Goal: Task Accomplishment & Management: Manage account settings

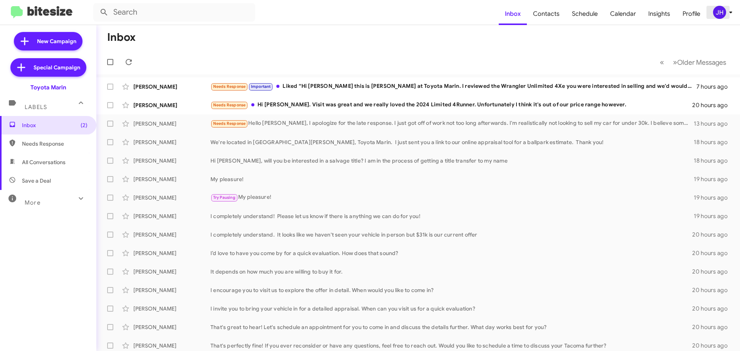
click at [715, 12] on div "JH" at bounding box center [719, 12] width 13 height 13
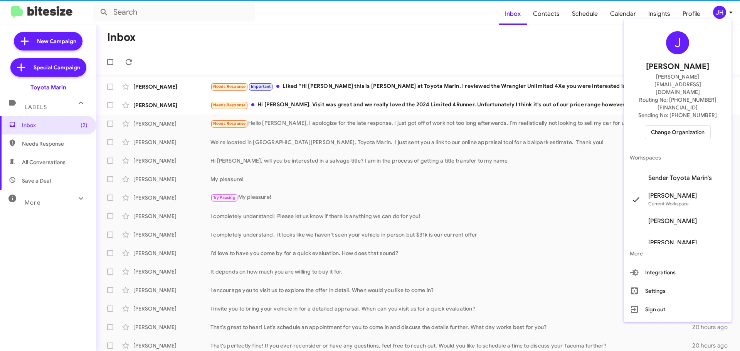
click at [665, 126] on span "Change Organization" at bounding box center [678, 132] width 54 height 13
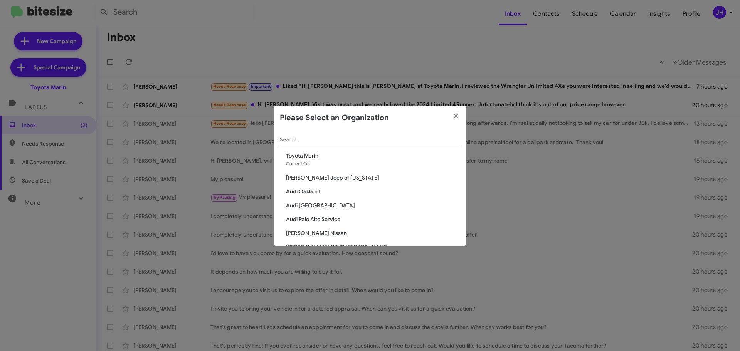
click at [322, 135] on div "Search" at bounding box center [370, 137] width 180 height 15
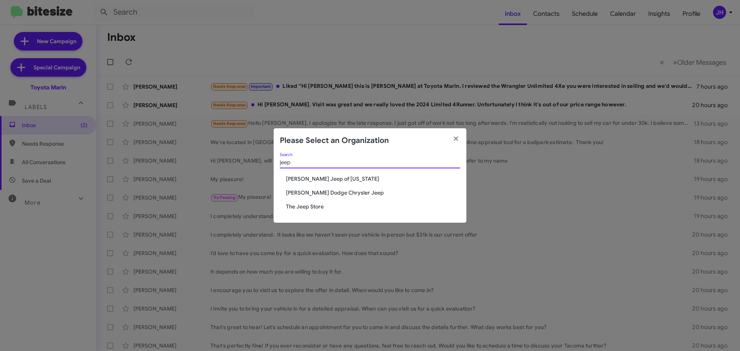
type input "jeep"
click at [307, 206] on span "The Jeep Store" at bounding box center [373, 207] width 174 height 8
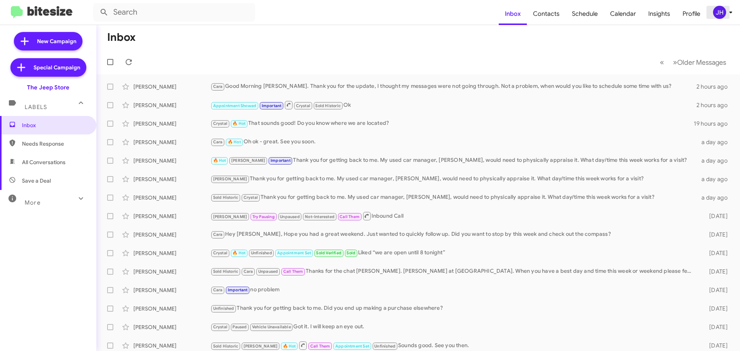
click at [720, 8] on div "JH" at bounding box center [719, 12] width 13 height 13
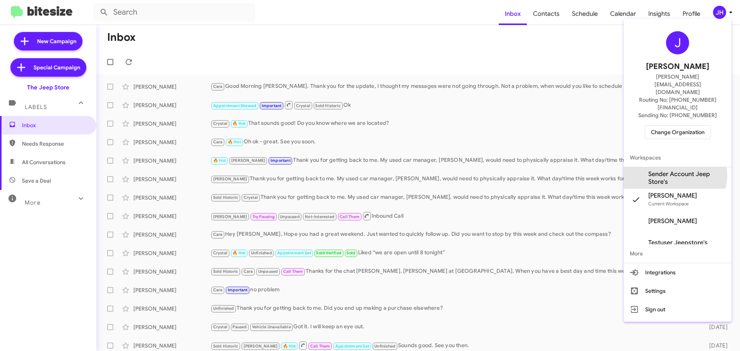
click at [674, 170] on span "Sender Account Jeep Store's" at bounding box center [687, 177] width 77 height 15
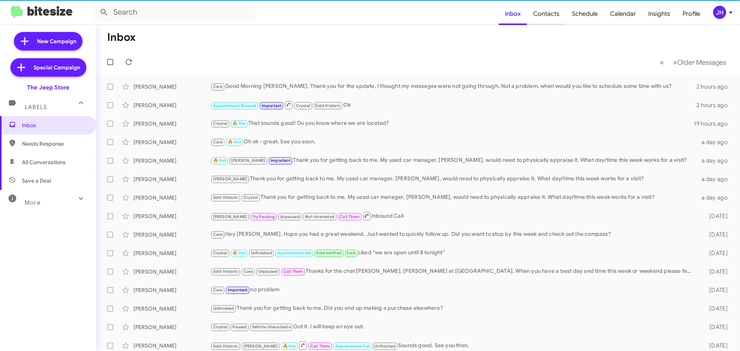
click at [556, 17] on span "Contacts" at bounding box center [546, 14] width 39 height 22
type input "in:groups"
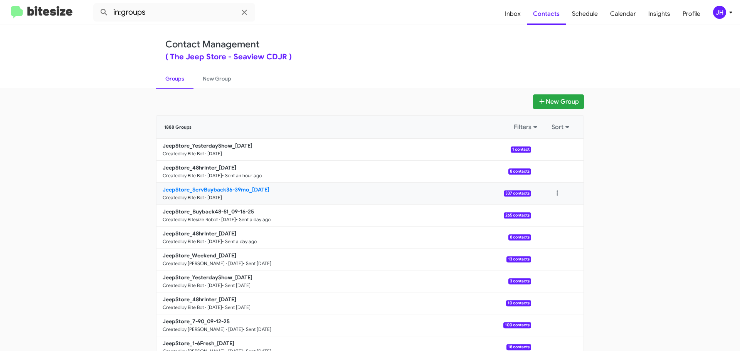
click at [338, 197] on link "JeepStore_ServBuyback36-39mo_09-17-25 Created by Bite Bot · Sep 16, 2025 337 co…" at bounding box center [344, 194] width 375 height 22
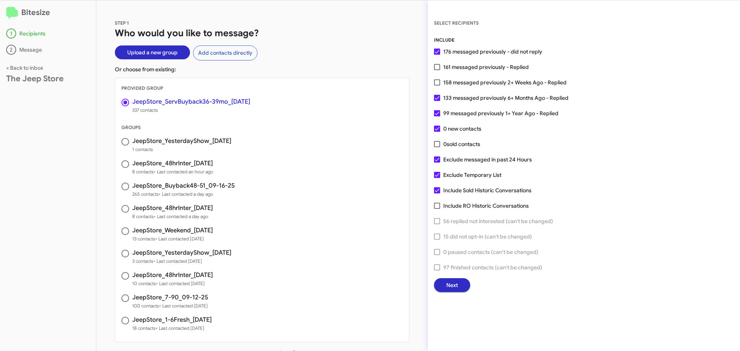
click at [445, 282] on button "Next" at bounding box center [452, 285] width 36 height 14
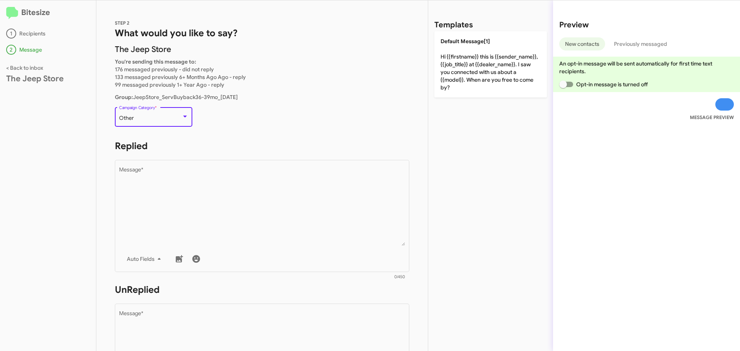
click at [178, 118] on div "Other" at bounding box center [150, 118] width 62 height 6
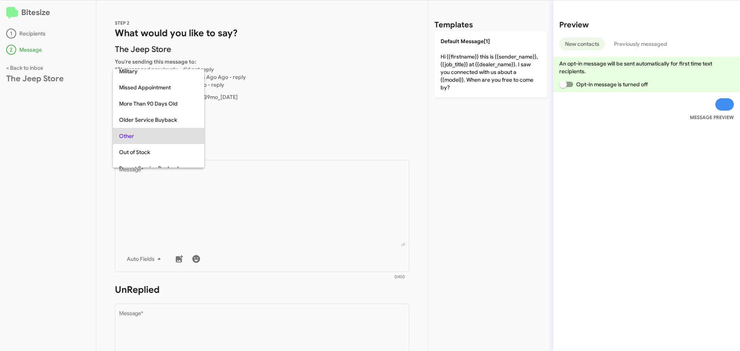
scroll to position [154, 0]
click at [138, 115] on span "Older Service Buyback" at bounding box center [158, 117] width 79 height 16
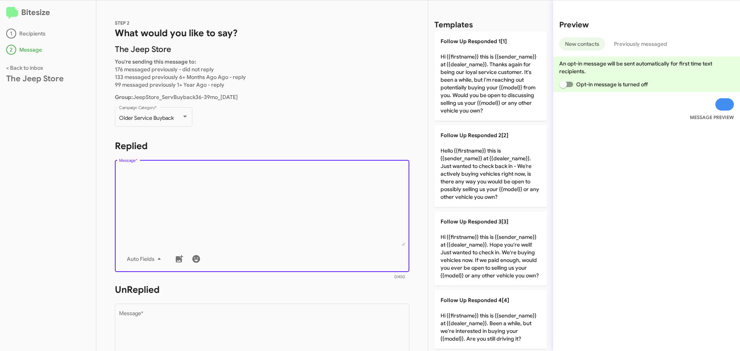
click at [166, 170] on textarea "Message *" at bounding box center [262, 206] width 286 height 79
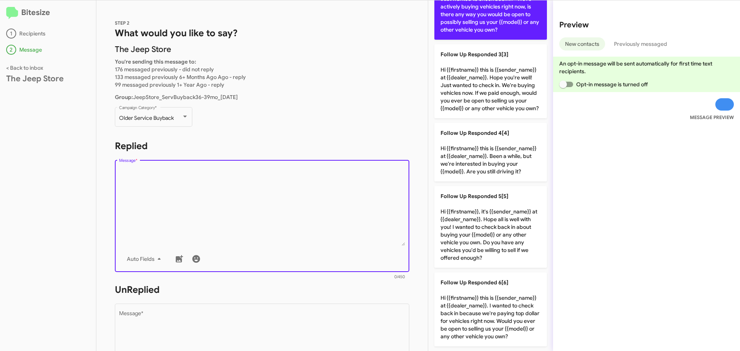
scroll to position [198, 0]
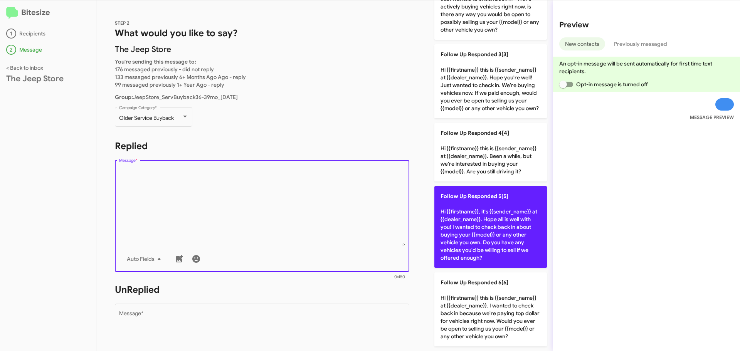
click at [494, 205] on p "Follow Up Responded 5[5] Hi {{firstname}}, it's {{sender_name}} at {{dealer_nam…" at bounding box center [491, 227] width 113 height 82
type textarea "Hi {{firstname}}, it's {{sender_name}} at {{dealer_name}}. Hope all is well wit…"
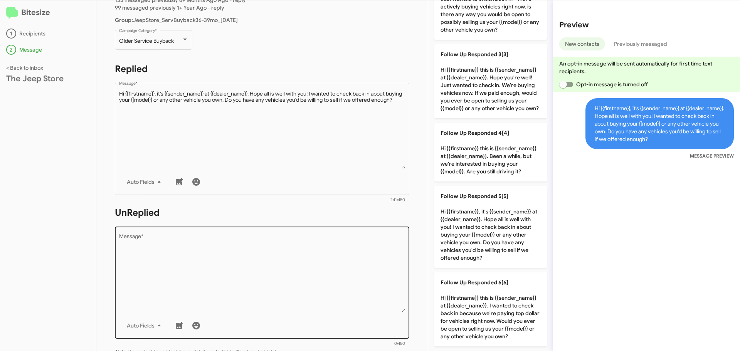
scroll to position [190, 0]
click at [168, 252] on textarea "Message *" at bounding box center [262, 273] width 286 height 79
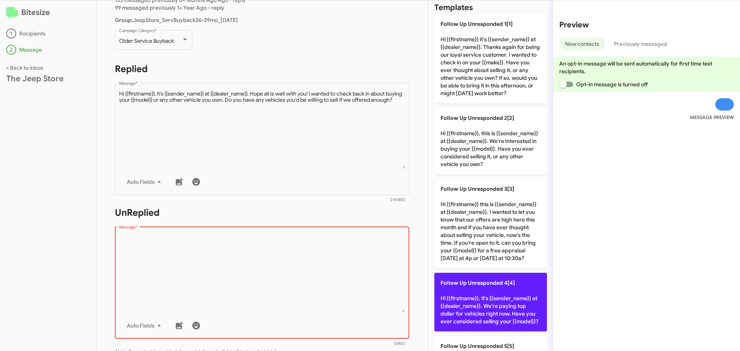
scroll to position [0, 0]
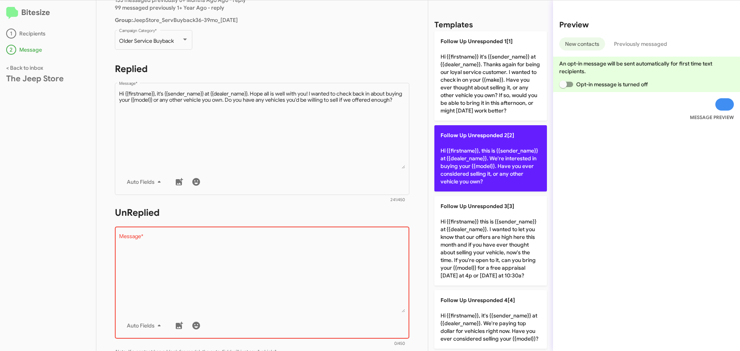
click at [474, 172] on p "Follow Up Unresponded 2[2] Hi {{firstname}}, this is {{sender_name}} at {{deale…" at bounding box center [491, 158] width 113 height 66
type textarea "Hi {{firstname}}, this is {{sender_name}} at {{dealer_name}}. We're interested …"
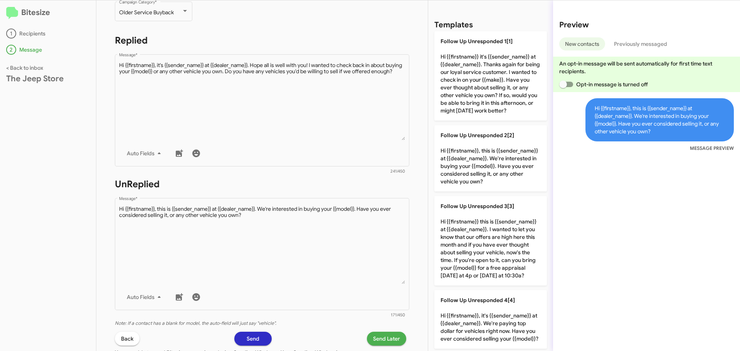
scroll to position [180, 0]
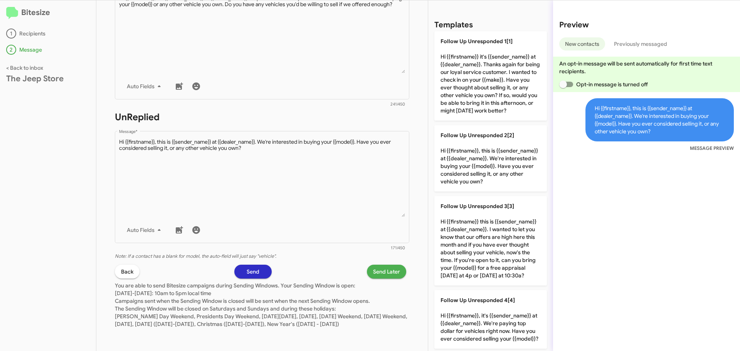
click at [247, 271] on span "Send" at bounding box center [253, 272] width 13 height 14
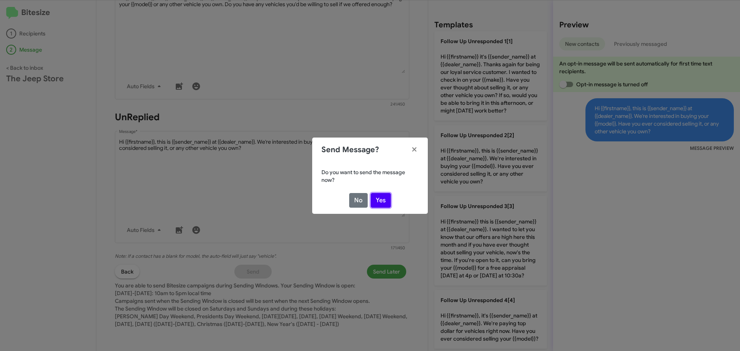
click at [379, 202] on button "Yes" at bounding box center [381, 200] width 20 height 15
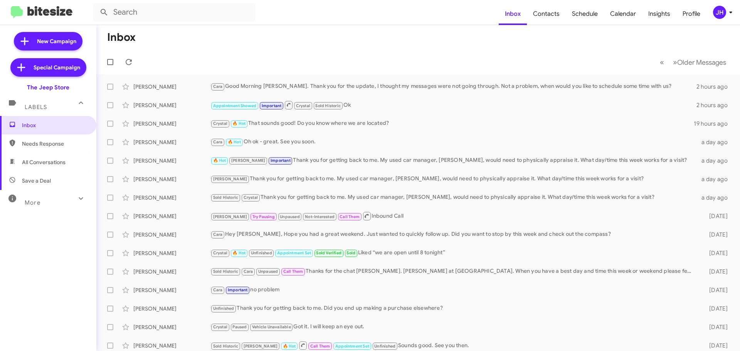
click at [724, 13] on div "JH" at bounding box center [719, 12] width 13 height 13
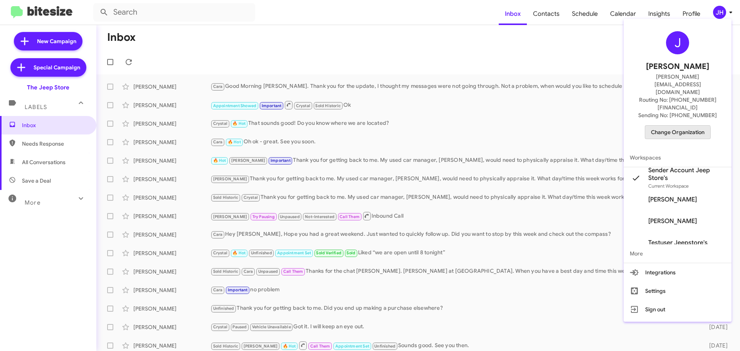
click at [665, 126] on span "Change Organization" at bounding box center [678, 132] width 54 height 13
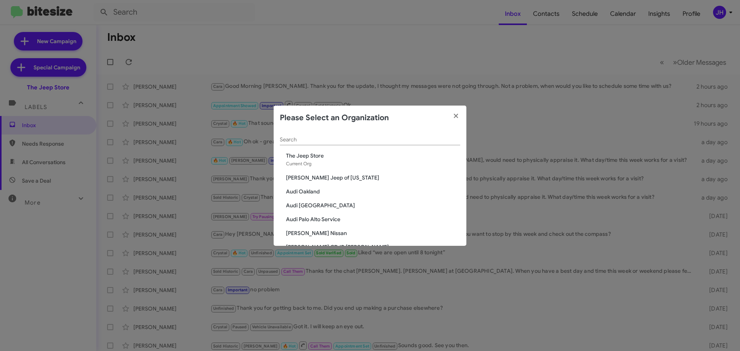
click at [326, 145] on div "Search" at bounding box center [370, 137] width 180 height 15
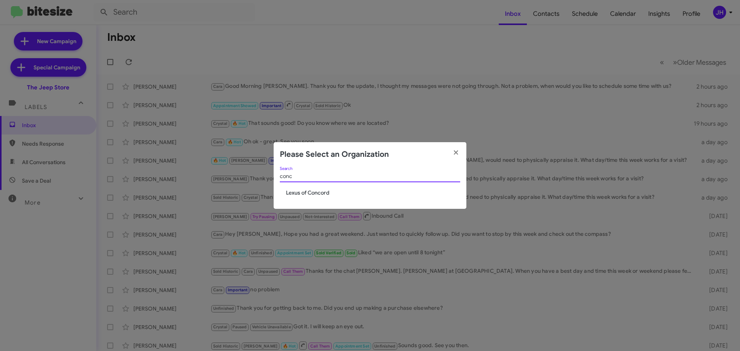
type input "conc"
click at [319, 192] on span "Lexus of Concord" at bounding box center [373, 193] width 174 height 8
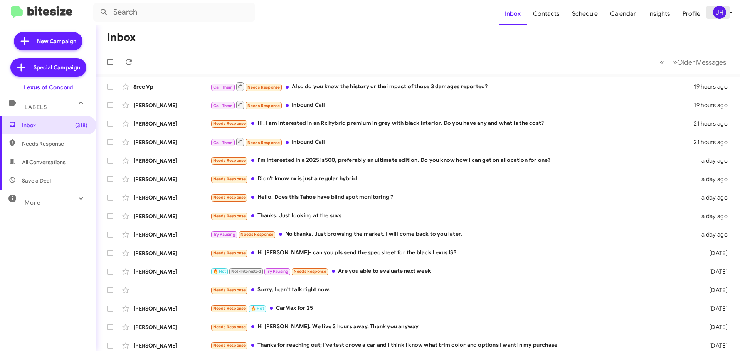
click at [726, 9] on icon at bounding box center [730, 12] width 9 height 9
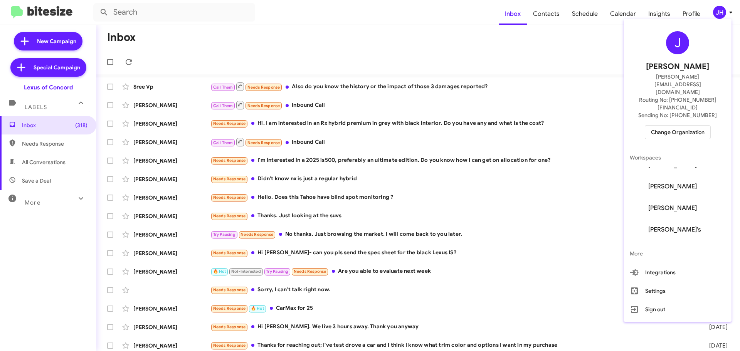
scroll to position [11, 0]
click at [679, 207] on span "Daniel Liu's" at bounding box center [673, 211] width 49 height 8
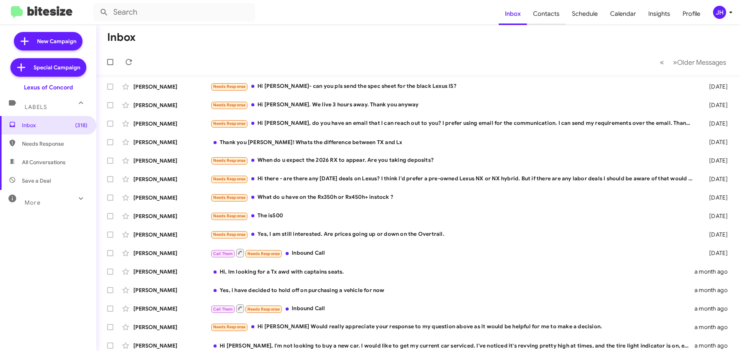
click at [553, 15] on span "Contacts" at bounding box center [546, 14] width 39 height 22
type input "in:groups"
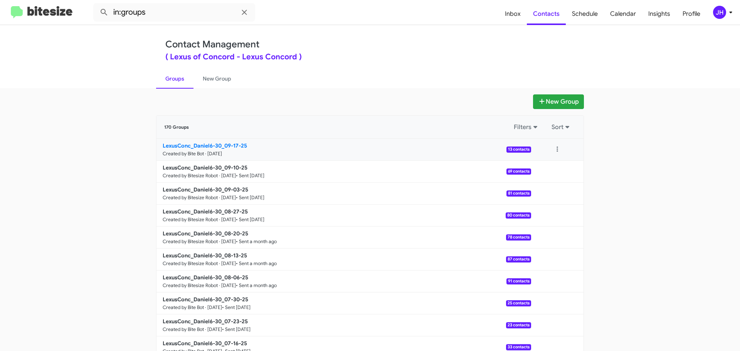
click at [350, 150] on link "LexusConc_Daniel6-30_09-17-25 Created by Bite Bot · [DATE] 13 contacts" at bounding box center [344, 150] width 375 height 22
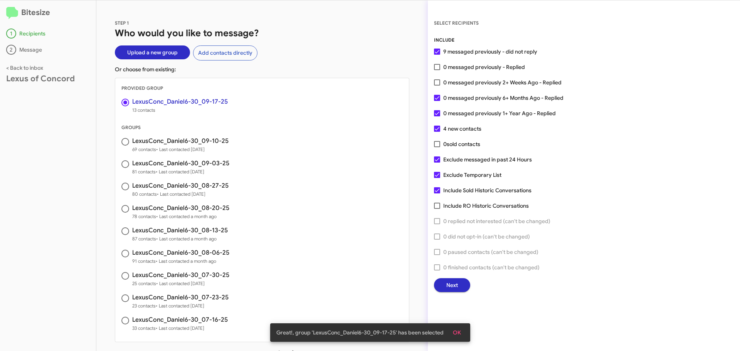
click at [458, 281] on span "Next" at bounding box center [452, 285] width 12 height 14
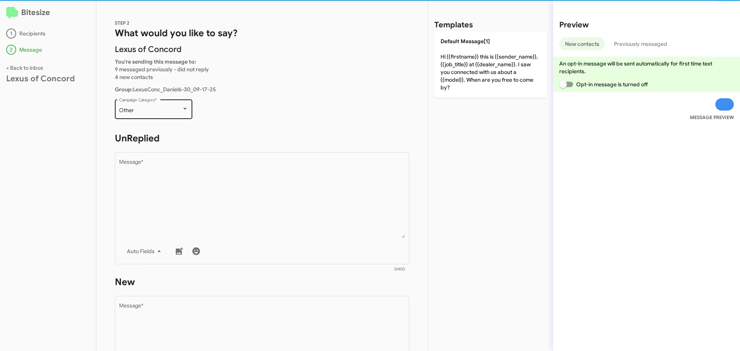
click at [146, 106] on div "Other Campaign Category *" at bounding box center [153, 108] width 69 height 21
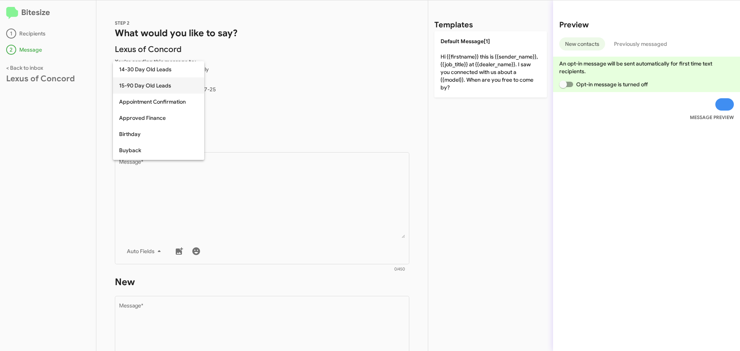
click at [152, 83] on span "15-90 Day Old Leads" at bounding box center [158, 85] width 79 height 16
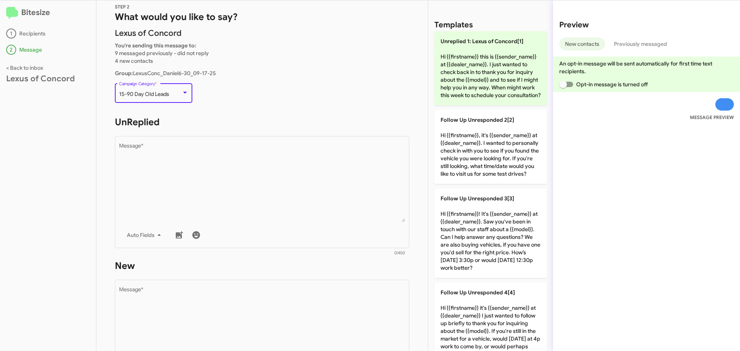
scroll to position [39, 0]
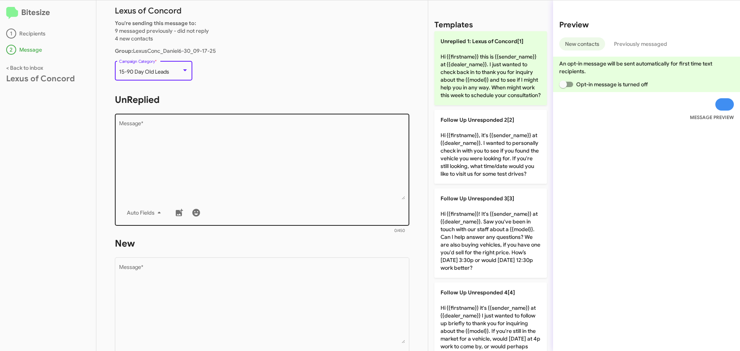
click at [167, 135] on textarea "Message *" at bounding box center [262, 160] width 286 height 79
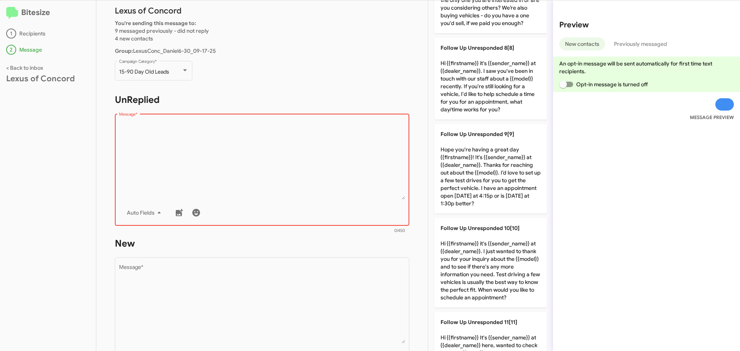
scroll to position [578, 0]
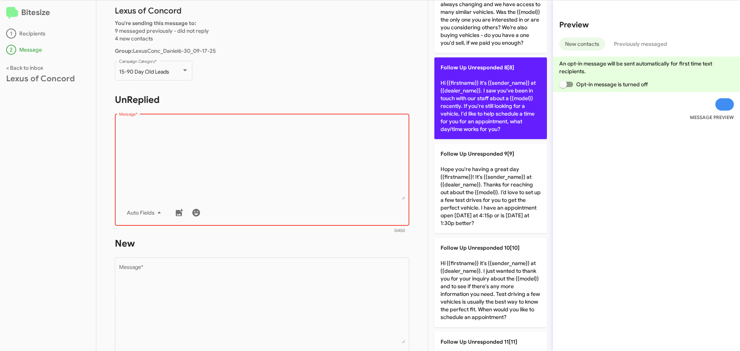
click at [510, 131] on p "Follow Up Unresponded 8[8] Hi {{firstname}} it's {{sender_name}} at {{dealer_na…" at bounding box center [491, 98] width 113 height 82
type textarea "Hi {{firstname}} it's {{sender_name}} at {{dealer_name}}. I saw you've been in …"
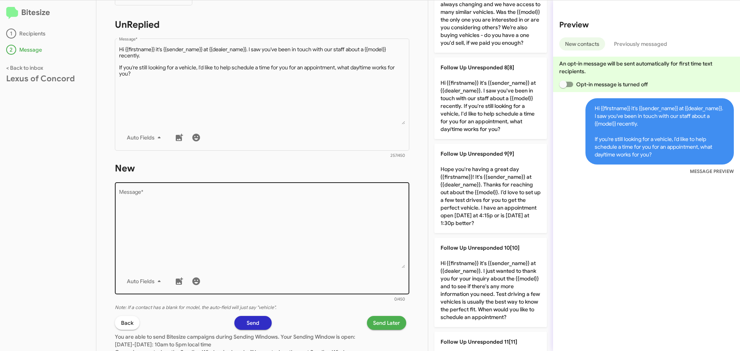
scroll to position [154, 0]
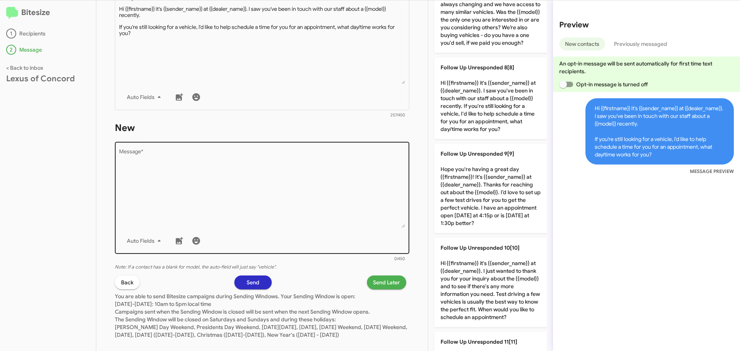
click at [179, 185] on textarea "Message *" at bounding box center [262, 188] width 286 height 79
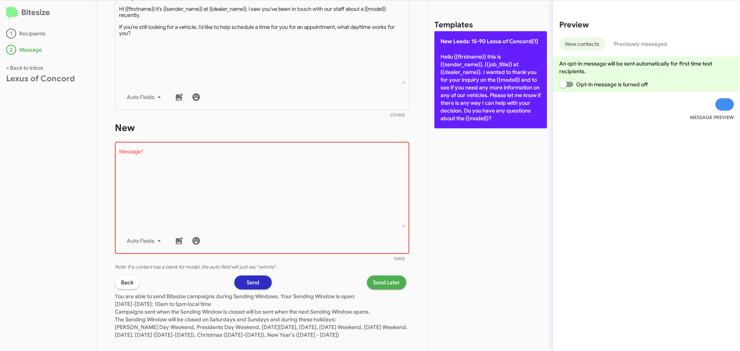
click at [448, 103] on p "New Leads: 15-90 Lexus of Concord[1] Hello {{firstname}} this is {{sender_name}…" at bounding box center [491, 79] width 113 height 97
type textarea "Hello {{firstname}} this is {{sender_name}}, {{job_title}} at {{dealer_name}}. …"
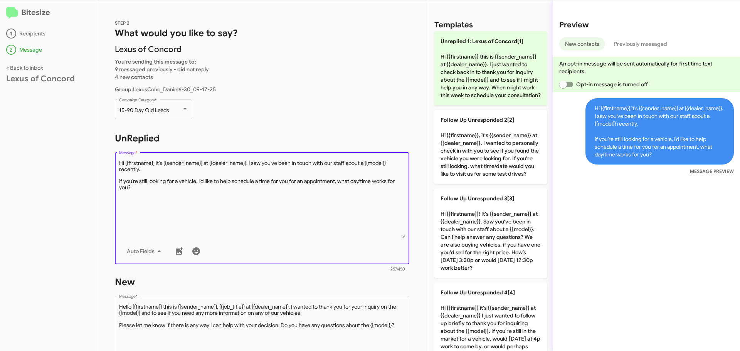
click at [255, 196] on textarea "Message *" at bounding box center [262, 199] width 286 height 79
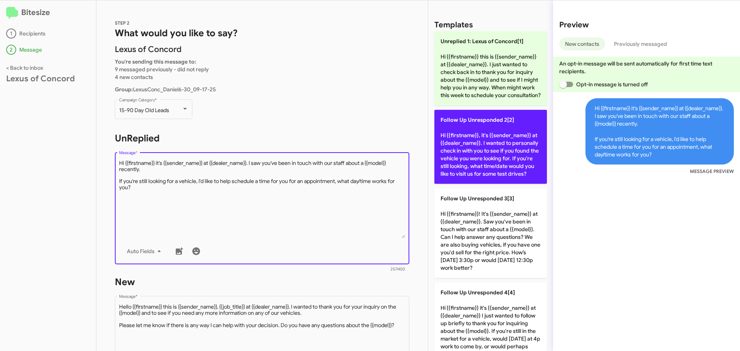
click at [519, 176] on p "Follow Up Unresponded 2[2] Hi {{firstname}}, it's {{sender_name}} at {{dealer_n…" at bounding box center [491, 147] width 113 height 74
type textarea "Hi {{firstname}}, it's {{sender_name}} at {{dealer_name}}. I wanted to personal…"
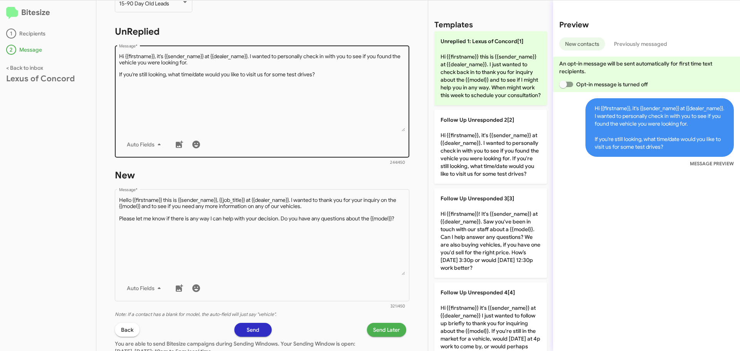
scroll to position [154, 0]
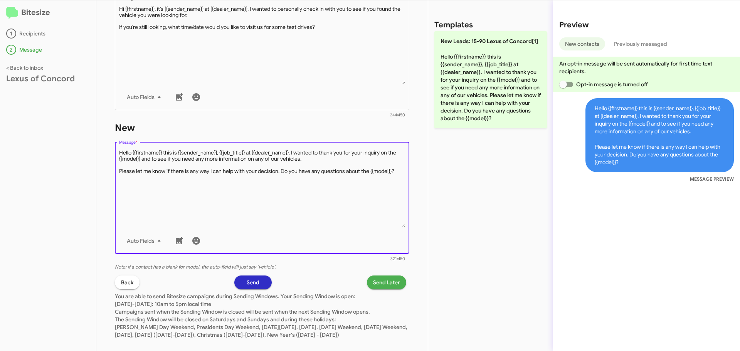
click at [223, 200] on textarea "Message *" at bounding box center [262, 188] width 286 height 79
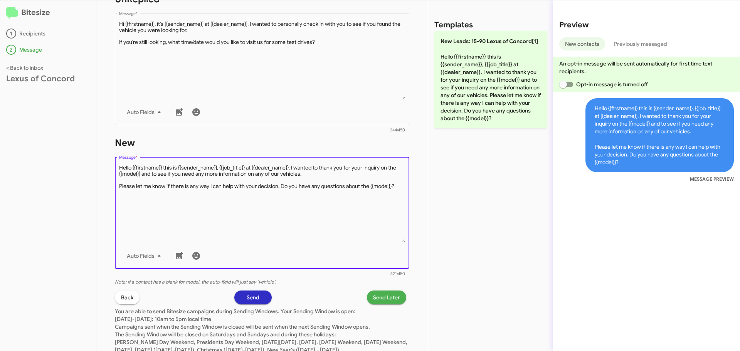
scroll to position [173, 0]
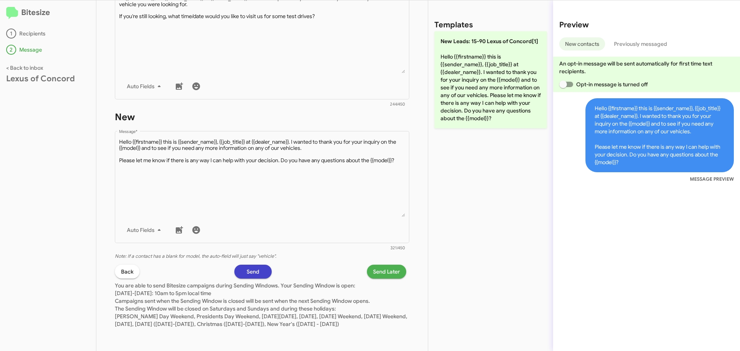
click at [248, 265] on span "Send" at bounding box center [253, 272] width 13 height 14
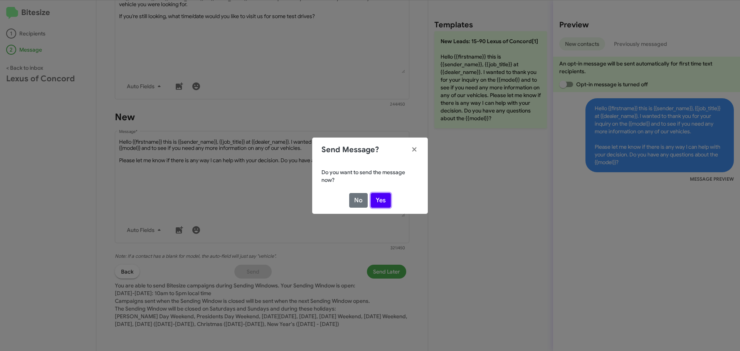
click at [371, 202] on button "Yes" at bounding box center [381, 200] width 20 height 15
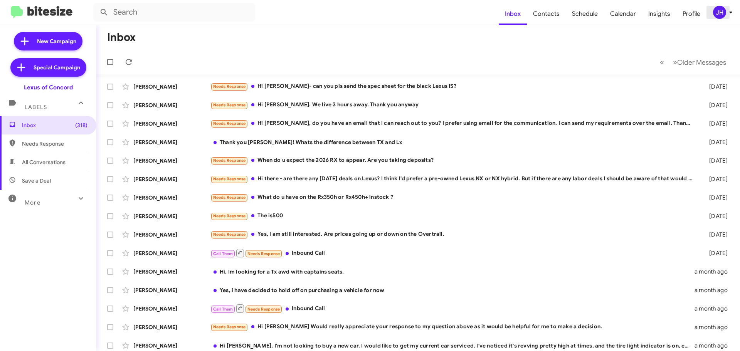
click at [720, 12] on div "JH" at bounding box center [719, 12] width 13 height 13
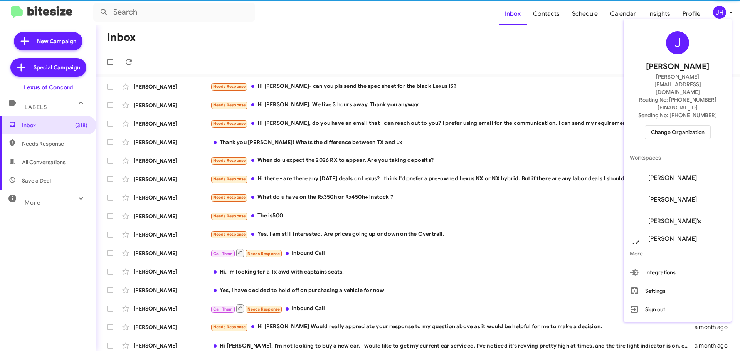
click at [681, 174] on span "[PERSON_NAME]" at bounding box center [673, 178] width 49 height 8
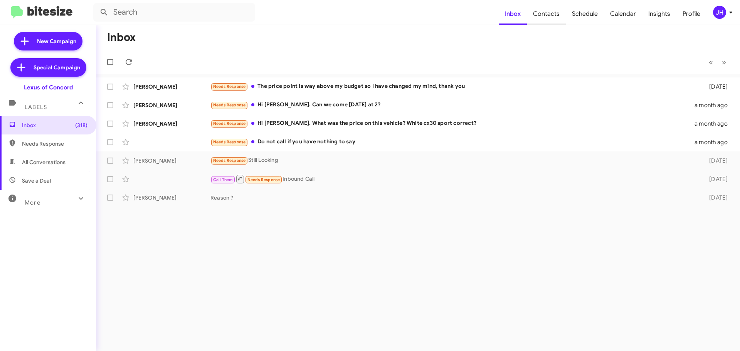
click at [544, 15] on span "Contacts" at bounding box center [546, 14] width 39 height 22
type input "in:groups"
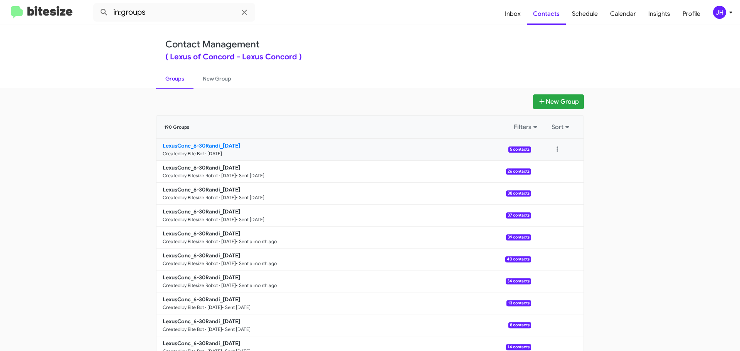
click at [377, 148] on p "LexusConc_6-30Randi_09-17-25" at bounding box center [344, 146] width 362 height 8
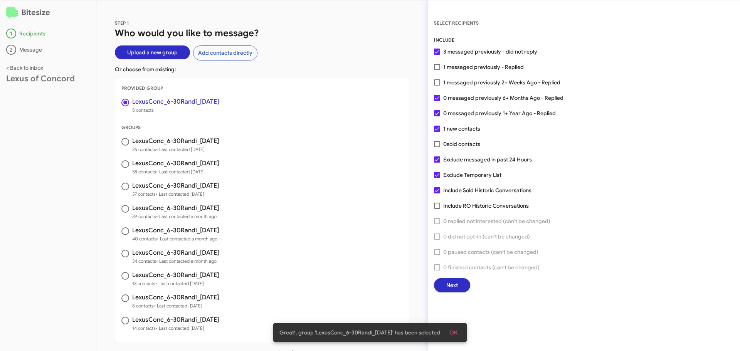
click at [464, 284] on button "Next" at bounding box center [452, 285] width 36 height 14
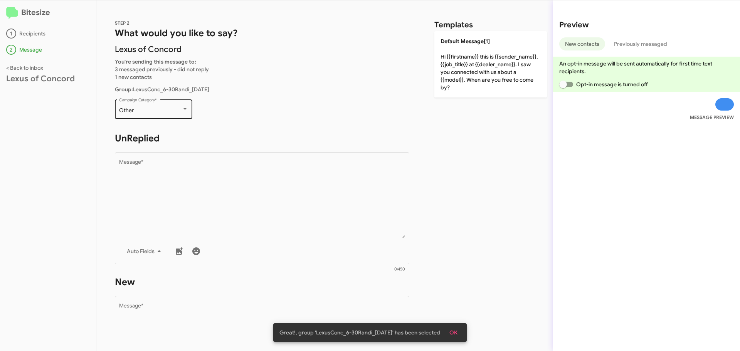
click at [162, 108] on div "Other" at bounding box center [150, 111] width 62 height 6
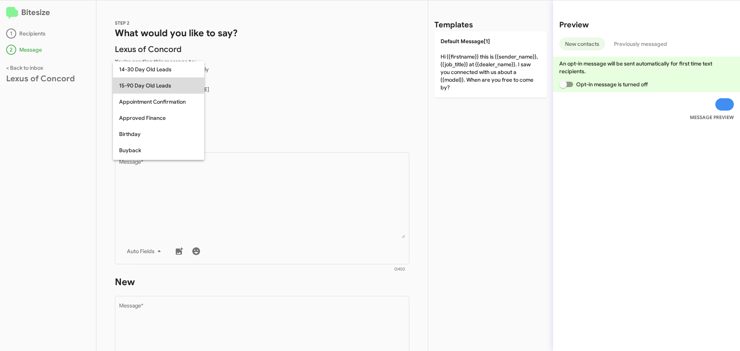
click at [175, 86] on span "15-90 Day Old Leads" at bounding box center [158, 85] width 79 height 16
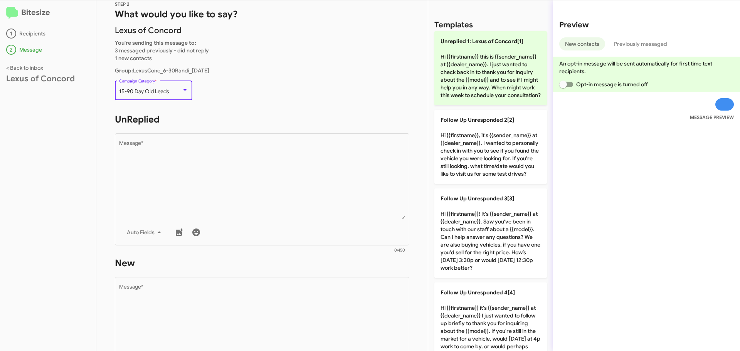
scroll to position [77, 0]
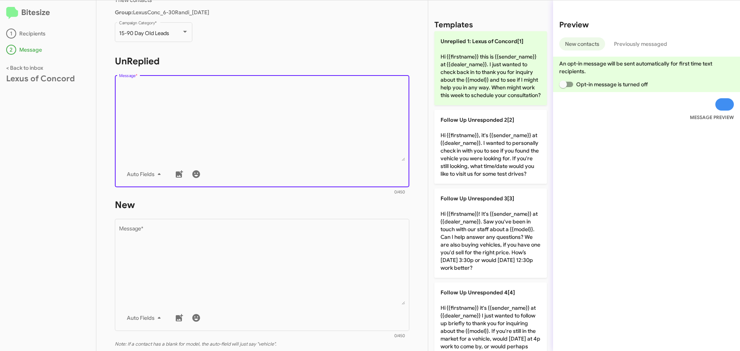
click at [174, 101] on textarea "Message *" at bounding box center [262, 122] width 286 height 79
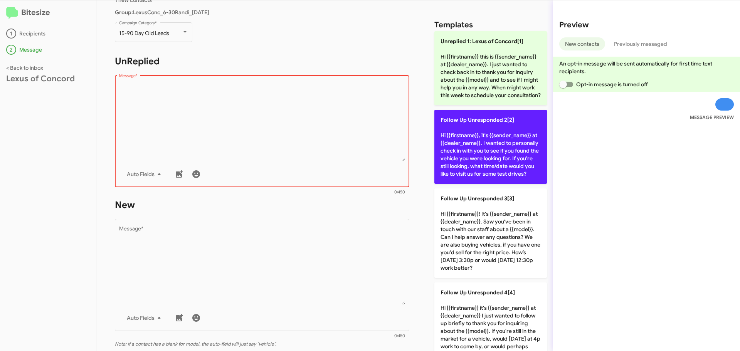
click at [477, 158] on p "Follow Up Unresponded 2[2] Hi {{firstname}}, it's {{sender_name}} at {{dealer_n…" at bounding box center [491, 147] width 113 height 74
type textarea "Hi {{firstname}}, it's {{sender_name}} at {{dealer_name}}. I wanted to personal…"
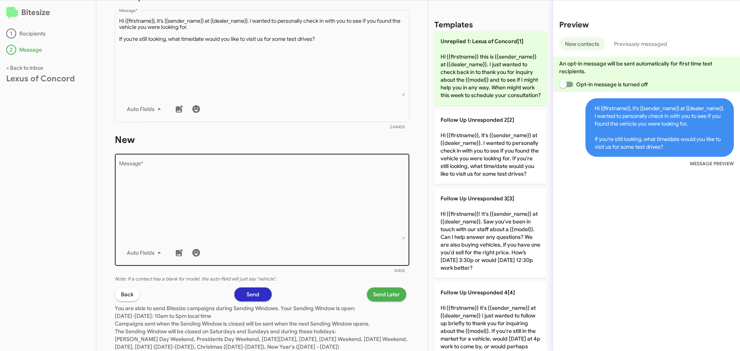
scroll to position [154, 0]
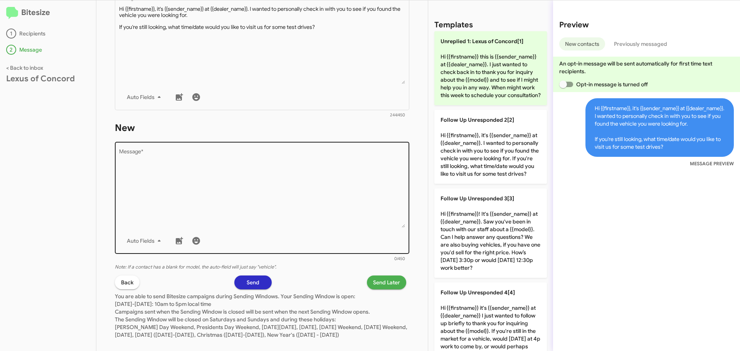
click at [327, 184] on textarea "Message *" at bounding box center [262, 188] width 286 height 79
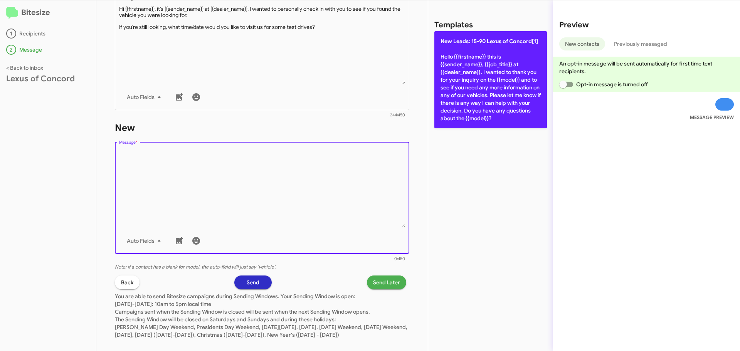
click at [472, 110] on p "New Leads: 15-90 Lexus of Concord[1] Hello {{firstname}} this is {{sender_name}…" at bounding box center [491, 79] width 113 height 97
type textarea "Hello {{firstname}} this is {{sender_name}}, {{job_title}} at {{dealer_name}}. …"
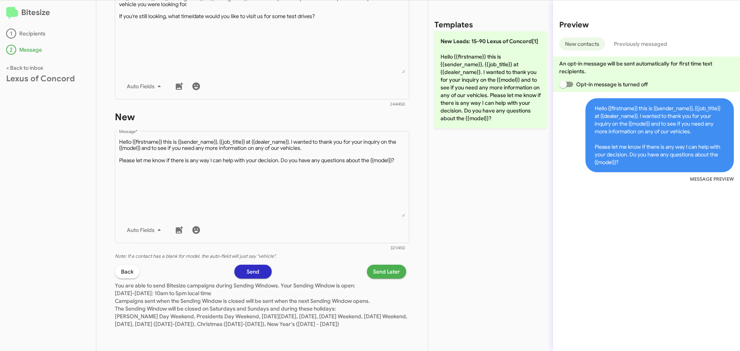
scroll to position [173, 0]
click at [258, 265] on button "Send" at bounding box center [252, 272] width 37 height 14
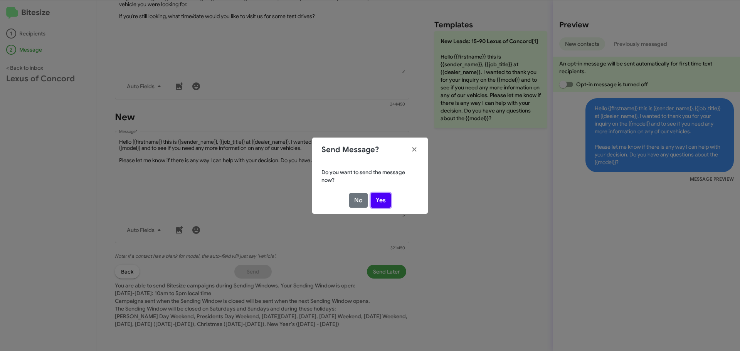
click at [379, 203] on button "Yes" at bounding box center [381, 200] width 20 height 15
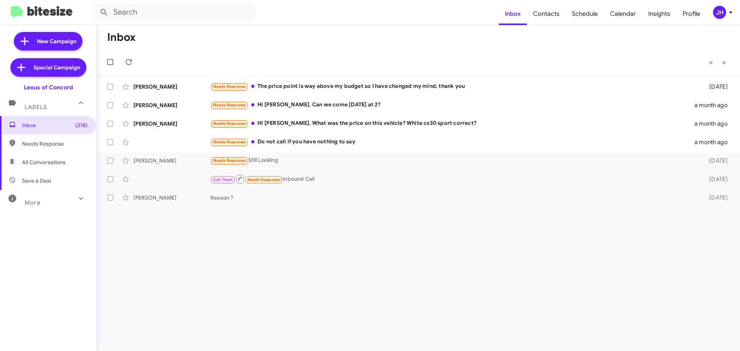
click at [722, 7] on div "JH" at bounding box center [719, 12] width 13 height 13
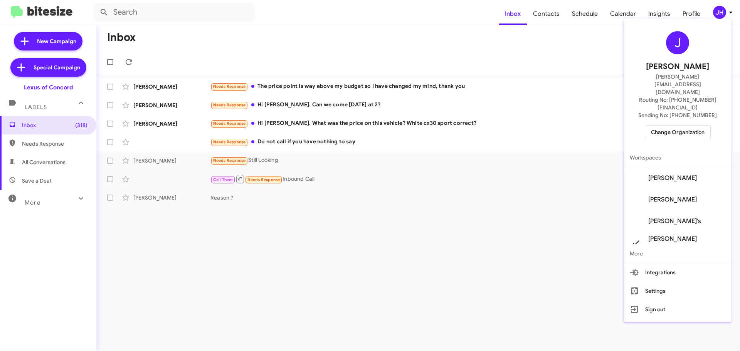
click at [677, 126] on span "Change Organization" at bounding box center [678, 132] width 54 height 13
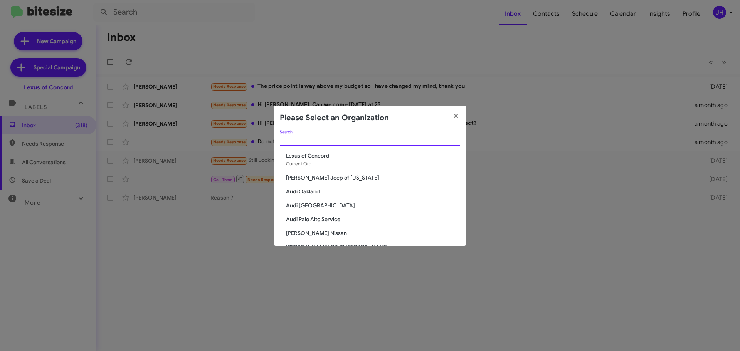
click at [310, 141] on input "Search" at bounding box center [370, 140] width 180 height 6
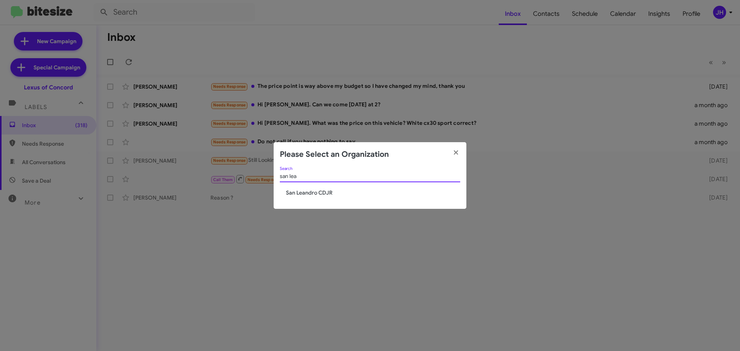
type input "san lea"
click at [308, 190] on span "San Leandro CDJR" at bounding box center [373, 193] width 174 height 8
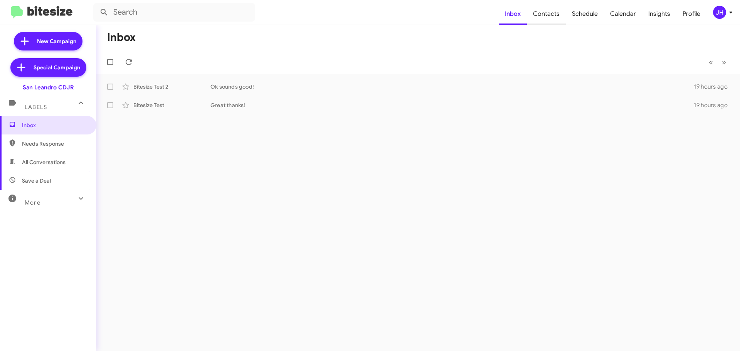
click at [557, 17] on span "Contacts" at bounding box center [546, 14] width 39 height 22
type input "in:groups"
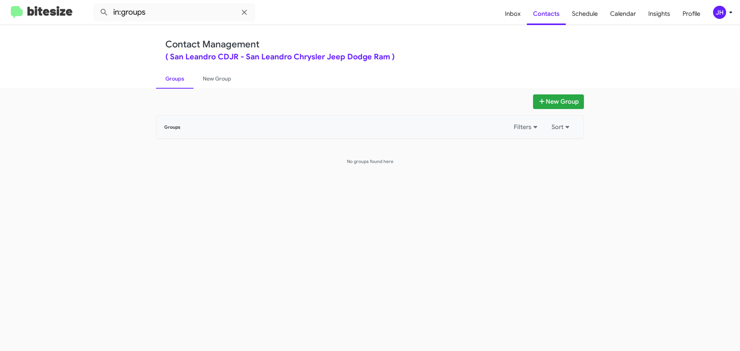
click at [710, 12] on button "JH" at bounding box center [719, 12] width 25 height 13
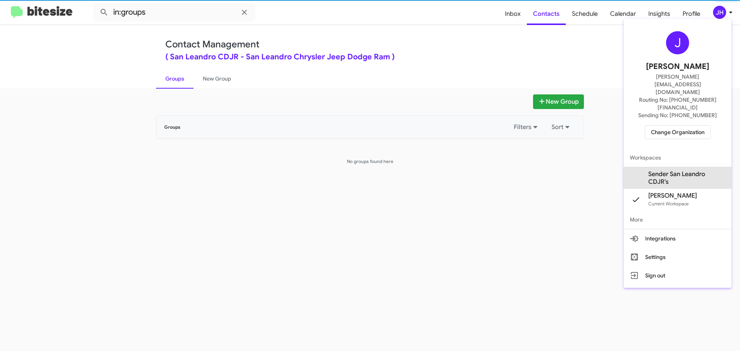
click at [659, 170] on span "Sender San Leandro CDJR's" at bounding box center [687, 177] width 77 height 15
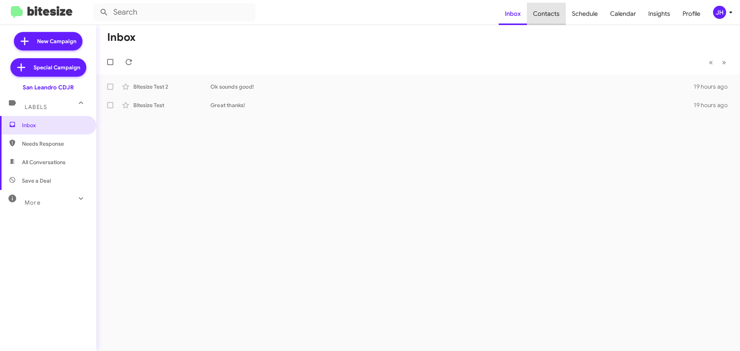
click at [552, 13] on span "Contacts" at bounding box center [546, 14] width 39 height 22
type input "in:groups"
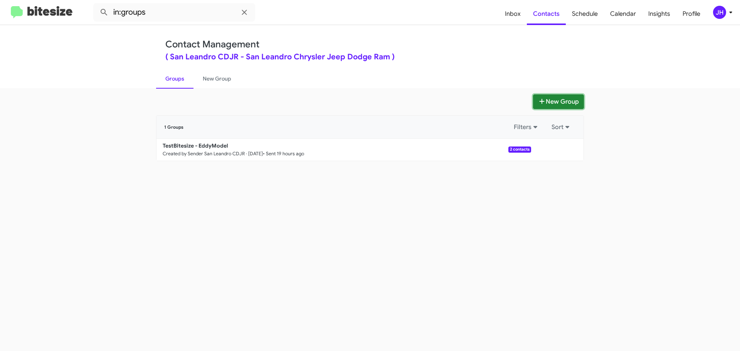
click at [554, 101] on button "New Group" at bounding box center [558, 101] width 51 height 15
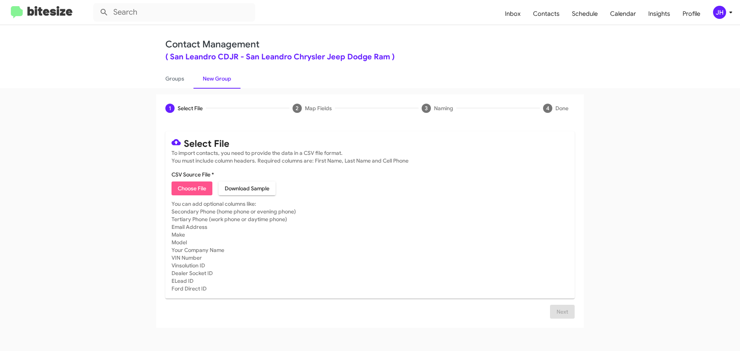
click at [206, 188] on span "Choose File" at bounding box center [192, 189] width 29 height 14
type input "SanLeandroCDJRCommList - Opt-Out"
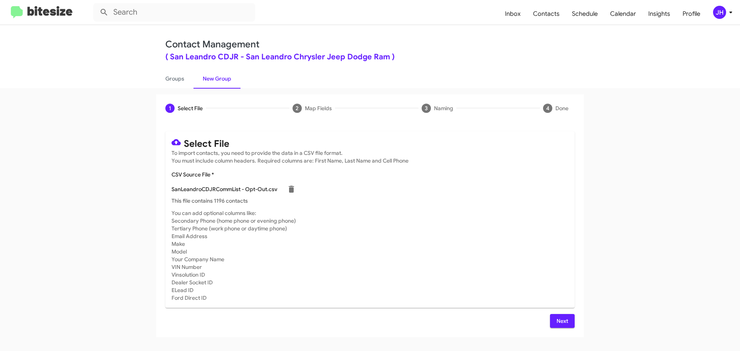
click at [561, 323] on span "Next" at bounding box center [562, 321] width 12 height 14
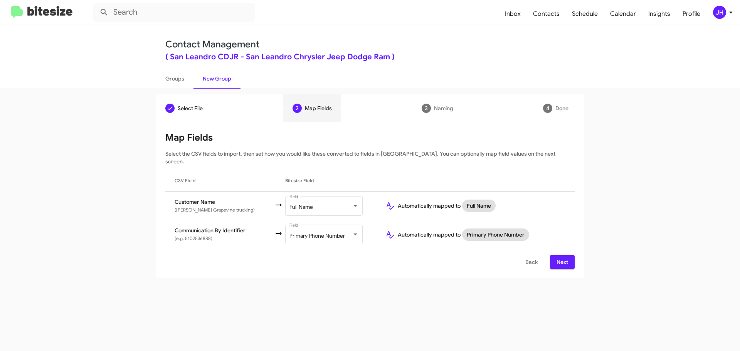
click at [567, 259] on span "Next" at bounding box center [562, 262] width 12 height 14
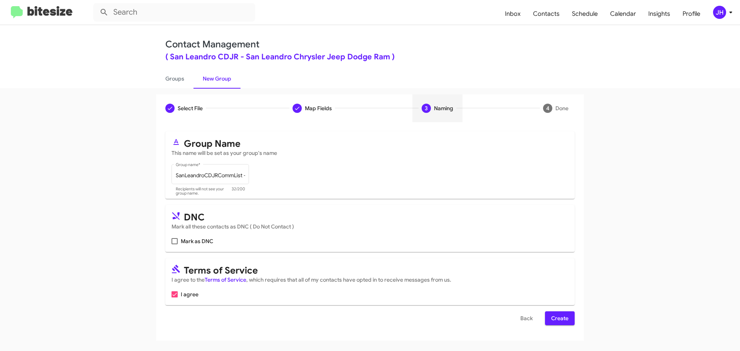
click at [180, 239] on label "Mark as DNC" at bounding box center [193, 241] width 42 height 9
click at [175, 244] on input "Mark as DNC" at bounding box center [174, 244] width 0 height 0
checkbox input "true"
click at [551, 319] on span "Create" at bounding box center [559, 319] width 17 height 14
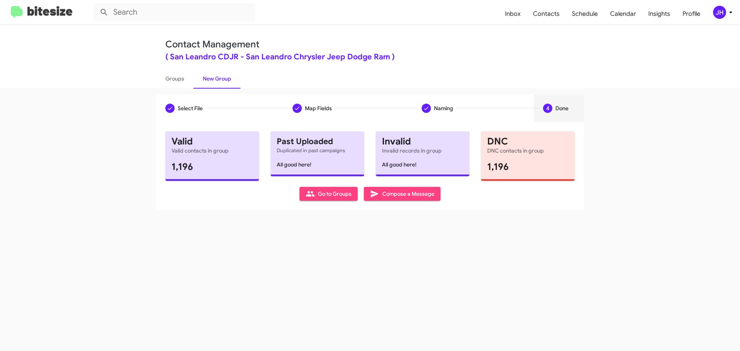
click at [341, 198] on span "Go to Groups" at bounding box center [329, 194] width 46 height 14
type input "in:groups"
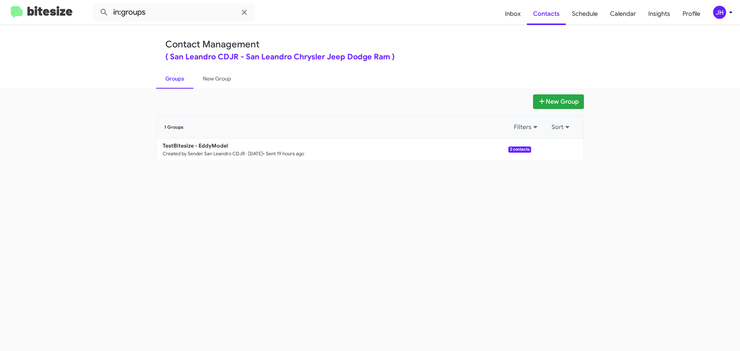
click at [731, 6] on span "JH" at bounding box center [724, 12] width 23 height 13
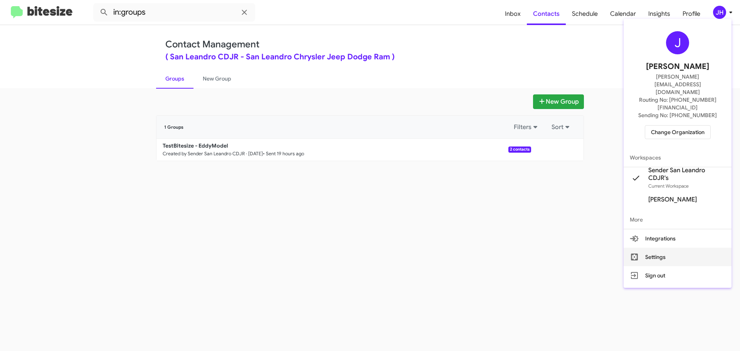
click at [666, 248] on button "Settings" at bounding box center [678, 257] width 108 height 19
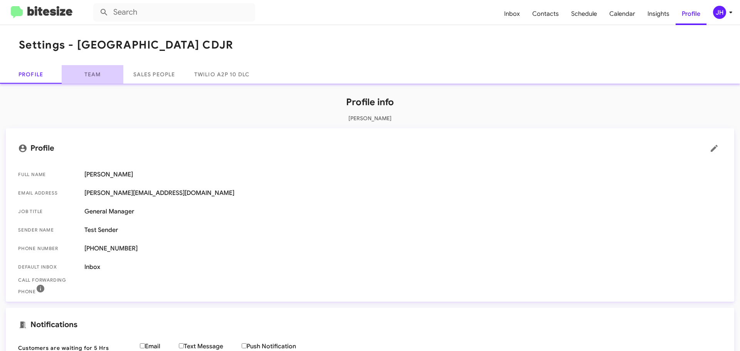
click at [99, 77] on link "Team" at bounding box center [93, 74] width 62 height 19
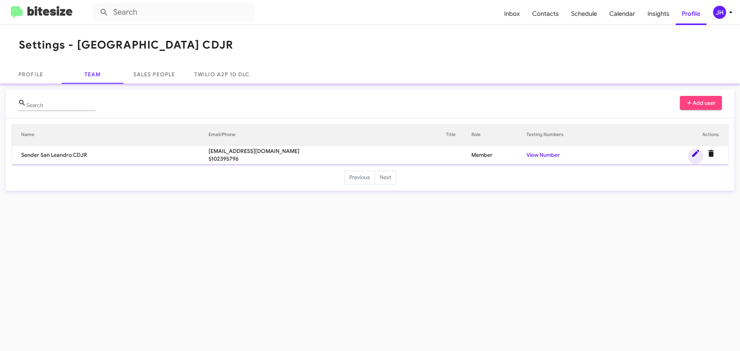
click at [689, 155] on span at bounding box center [695, 153] width 15 height 9
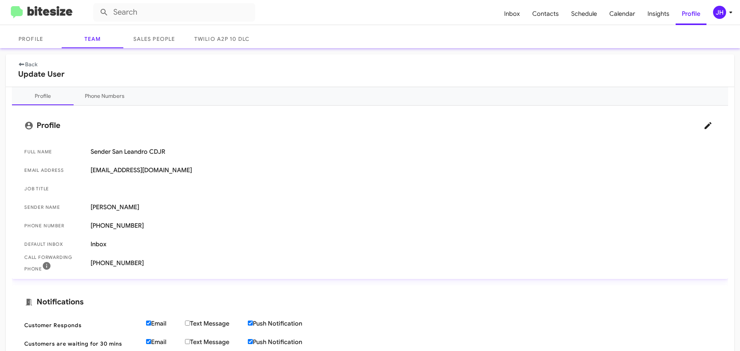
scroll to position [39, 0]
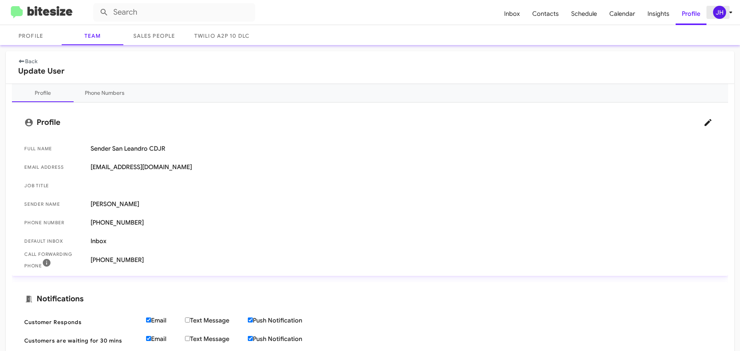
click at [728, 19] on span "JH" at bounding box center [724, 12] width 23 height 13
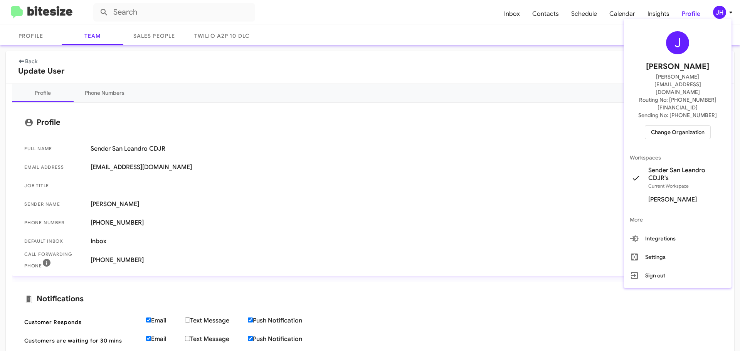
click at [686, 126] on span "Change Organization" at bounding box center [678, 132] width 54 height 13
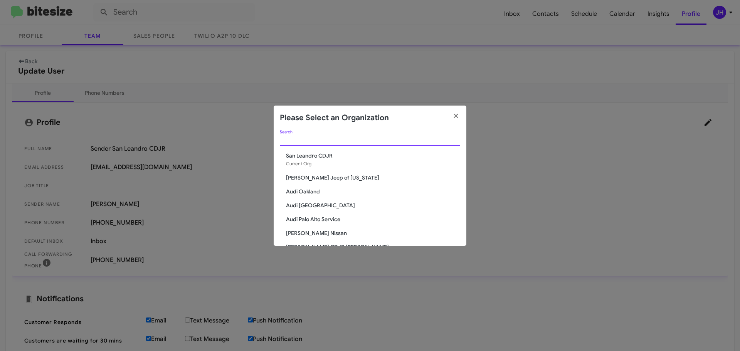
click at [294, 138] on input "Search" at bounding box center [370, 140] width 180 height 6
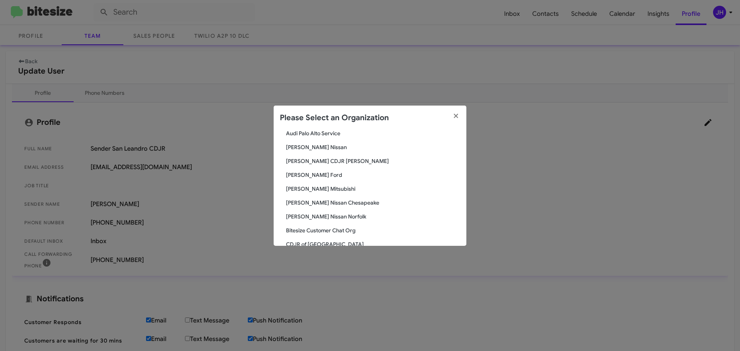
scroll to position [116, 0]
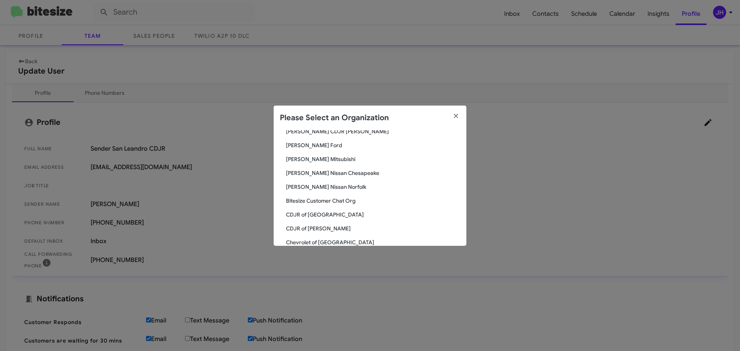
click at [320, 158] on span "Banister Mitsubishi" at bounding box center [373, 159] width 174 height 8
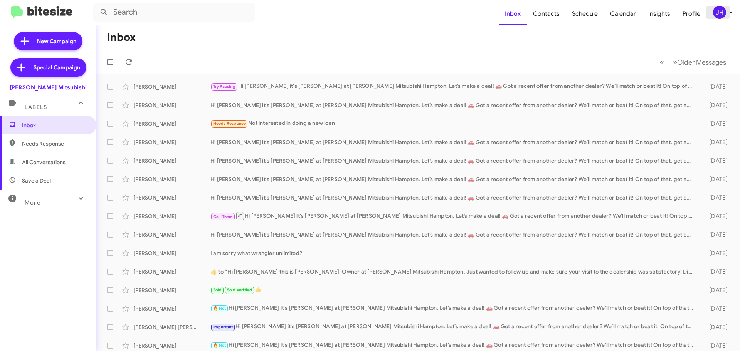
click at [721, 7] on div "JH" at bounding box center [719, 12] width 13 height 13
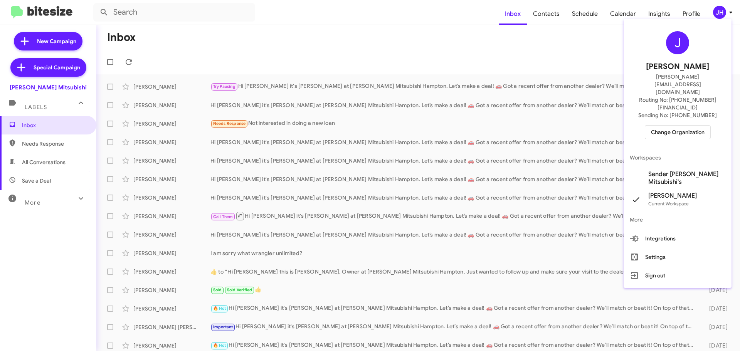
click at [671, 170] on span "Sender [PERSON_NAME] Mitsubishi's" at bounding box center [687, 177] width 77 height 15
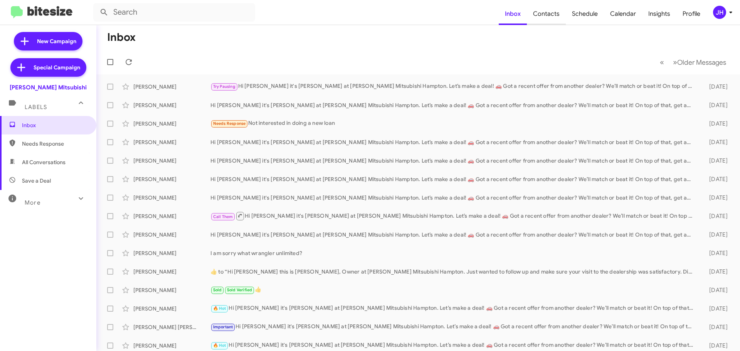
click at [556, 16] on span "Contacts" at bounding box center [546, 14] width 39 height 22
type input "in:groups"
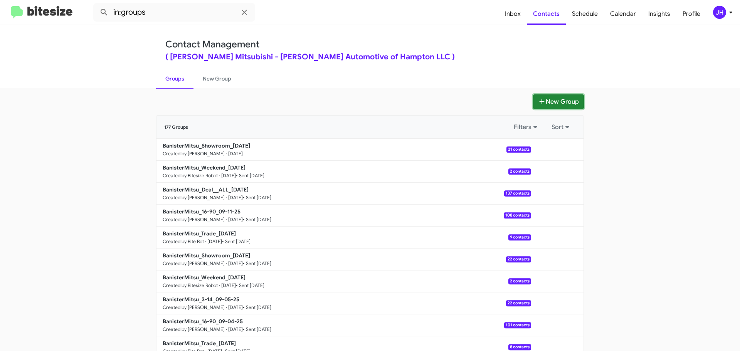
click at [542, 100] on icon at bounding box center [542, 101] width 8 height 6
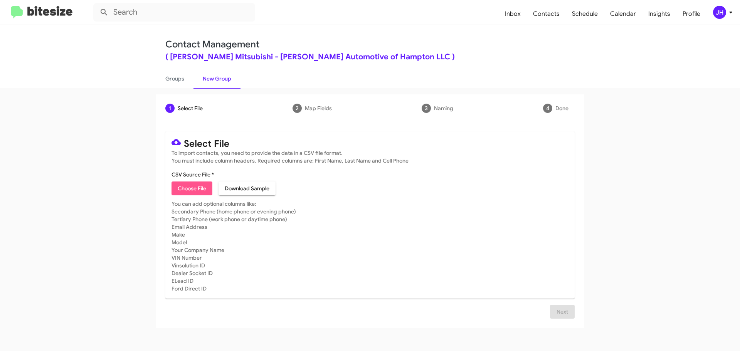
click at [204, 185] on span "Choose File" at bounding box center [192, 189] width 29 height 14
type input "BanMitsu - Comm Opt-Out - Opt"
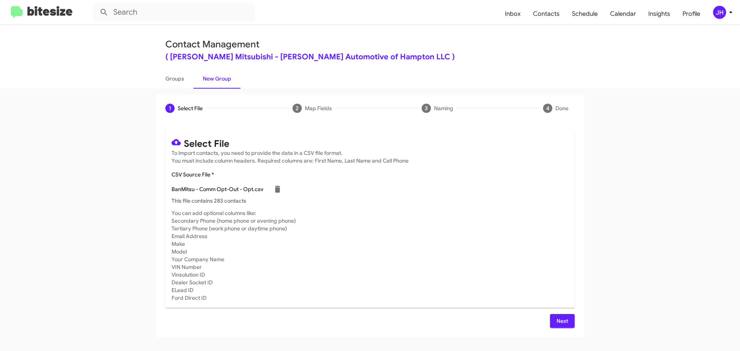
click at [560, 321] on span "Next" at bounding box center [562, 321] width 12 height 14
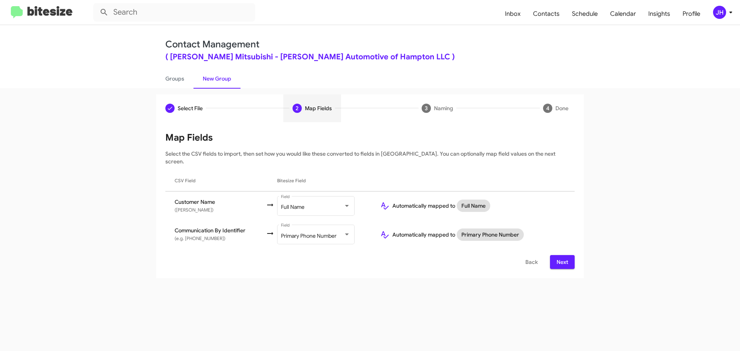
click at [563, 256] on span "Next" at bounding box center [562, 262] width 12 height 14
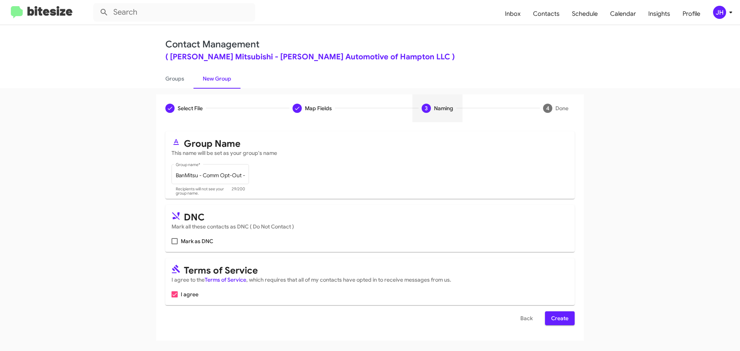
click at [178, 241] on label "Mark as DNC" at bounding box center [193, 241] width 42 height 9
click at [175, 244] on input "Mark as DNC" at bounding box center [174, 244] width 0 height 0
checkbox input "true"
click at [567, 319] on span "Create" at bounding box center [559, 319] width 17 height 14
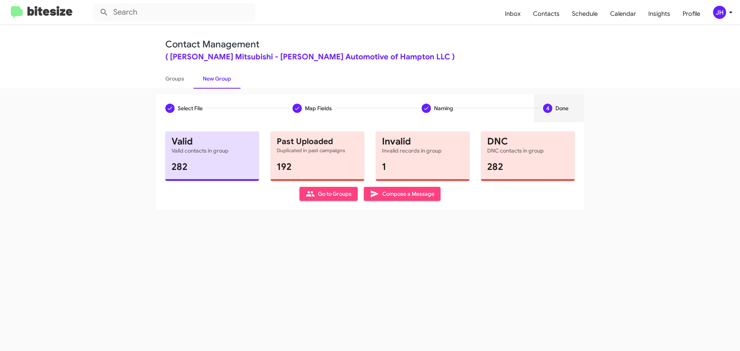
click at [712, 19] on button "JH" at bounding box center [719, 12] width 25 height 13
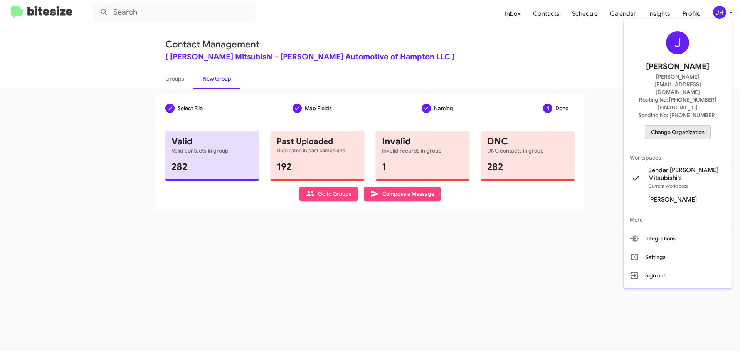
click at [671, 126] on span "Change Organization" at bounding box center [678, 132] width 54 height 13
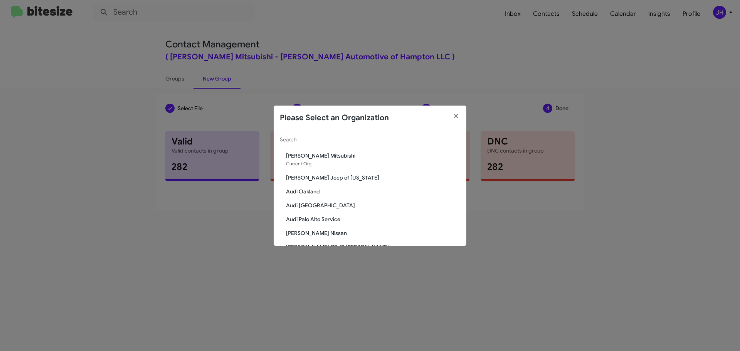
click at [348, 145] on div "Search" at bounding box center [370, 137] width 180 height 15
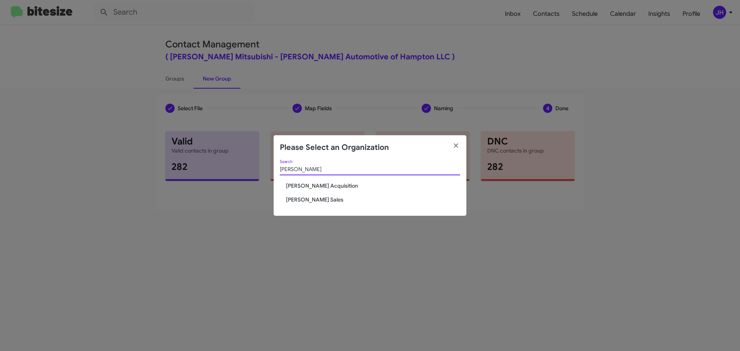
type input "tony"
click at [322, 197] on span "[PERSON_NAME] Sales" at bounding box center [373, 200] width 174 height 8
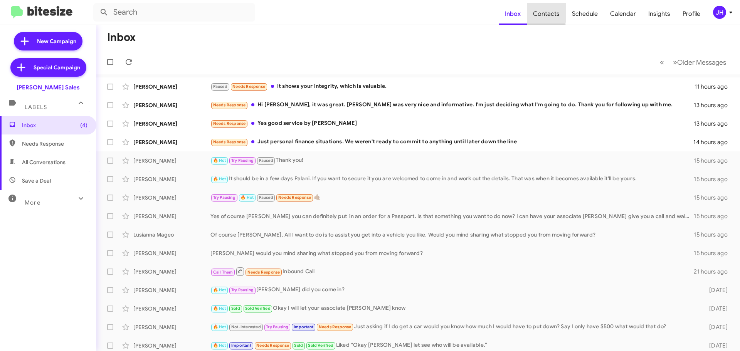
click at [545, 12] on span "Contacts" at bounding box center [546, 14] width 39 height 22
type input "in:groups"
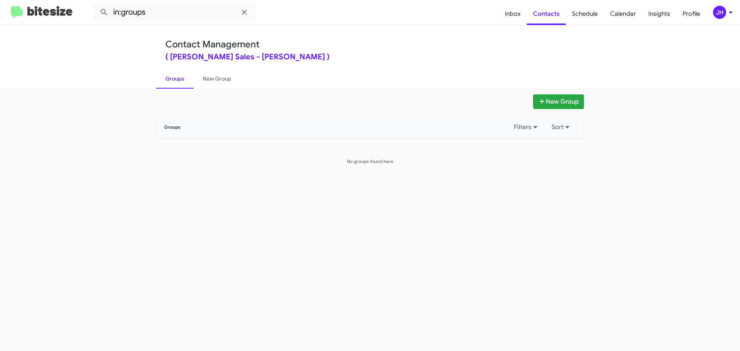
click at [719, 11] on div "JH" at bounding box center [719, 12] width 13 height 13
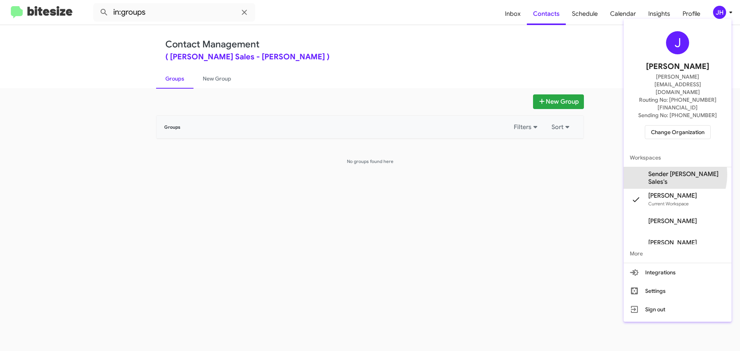
click at [665, 170] on span "Sender Tony Honda Sales's" at bounding box center [687, 177] width 77 height 15
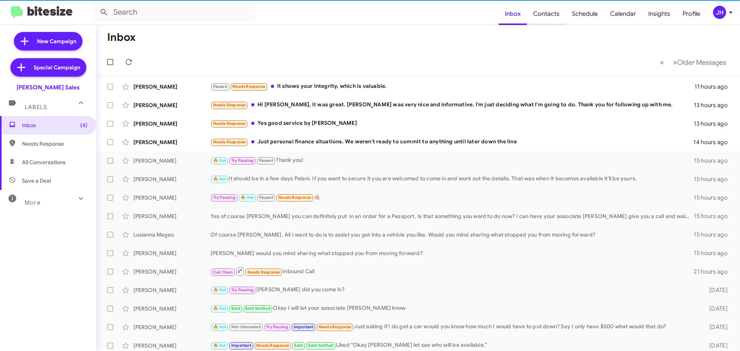
click at [551, 13] on span "Contacts" at bounding box center [546, 14] width 39 height 22
type input "in:groups"
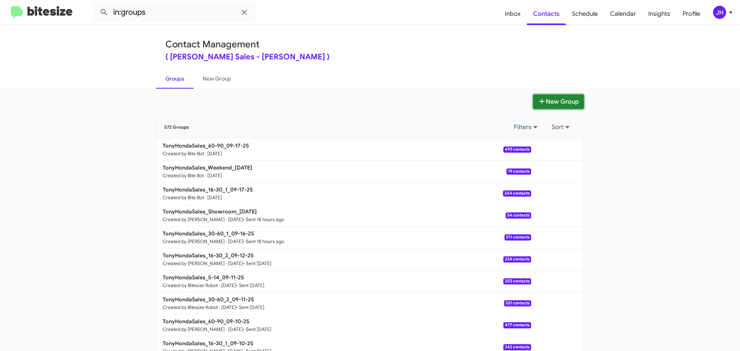
click at [546, 99] on button "New Group" at bounding box center [558, 101] width 51 height 15
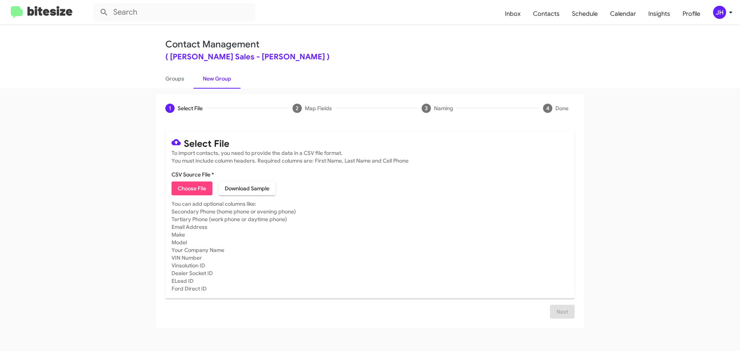
click at [202, 189] on span "Choose File" at bounding box center [192, 189] width 29 height 14
type input "TonyHondaCommList - Opt"
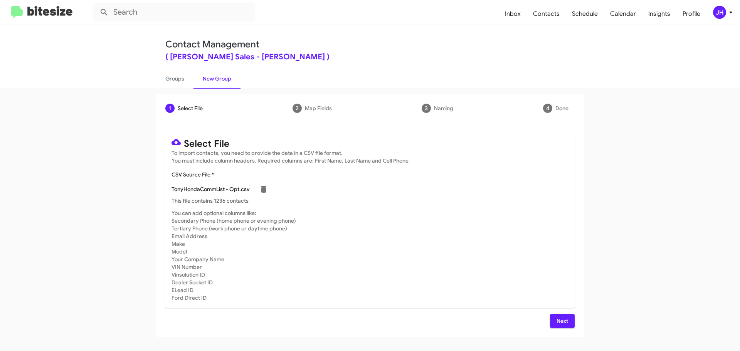
click at [567, 319] on span "Next" at bounding box center [562, 321] width 12 height 14
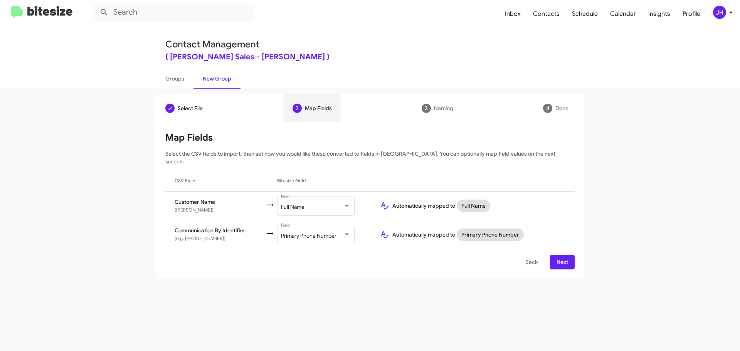
click at [558, 256] on span "Next" at bounding box center [562, 262] width 12 height 14
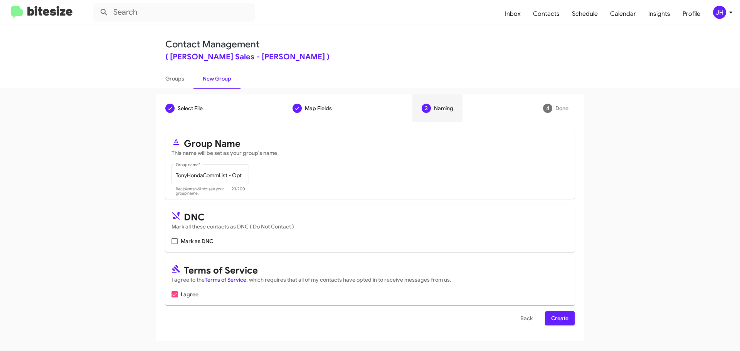
click at [175, 241] on span at bounding box center [175, 241] width 6 height 6
click at [175, 244] on input "Mark as DNC" at bounding box center [174, 244] width 0 height 0
checkbox input "true"
click at [573, 321] on button "Create" at bounding box center [560, 319] width 30 height 14
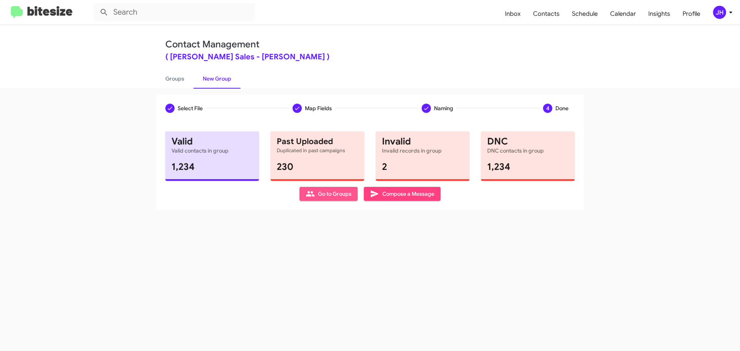
click at [319, 198] on span "Go to Groups" at bounding box center [329, 194] width 46 height 14
type input "in:groups"
